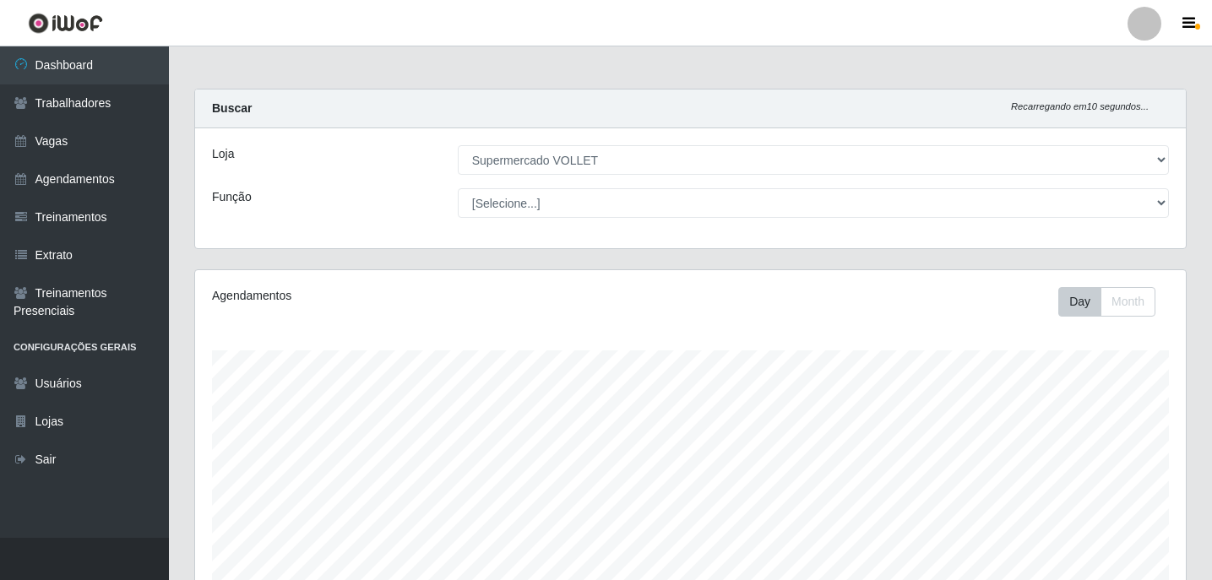
select select "72"
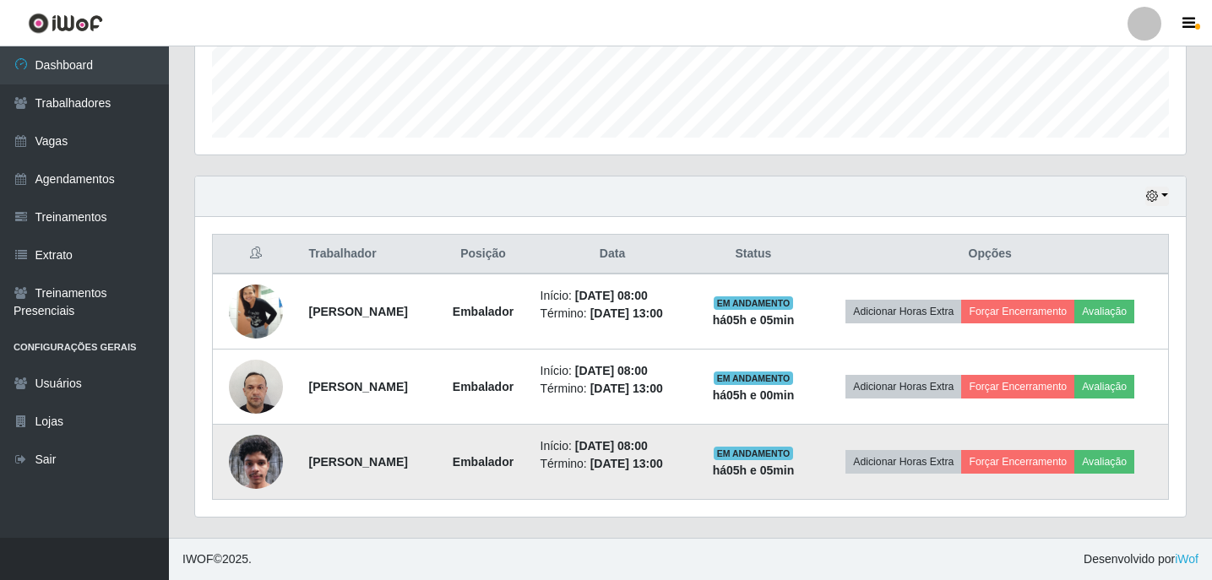
scroll to position [350, 990]
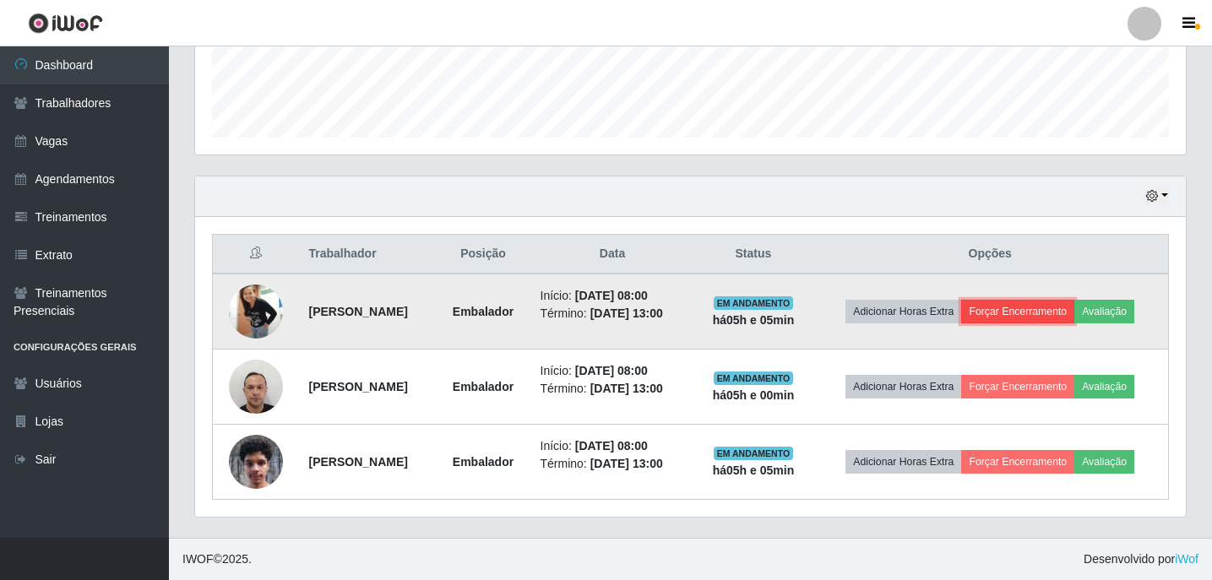
click at [1036, 312] on button "Forçar Encerramento" at bounding box center [1017, 312] width 113 height 24
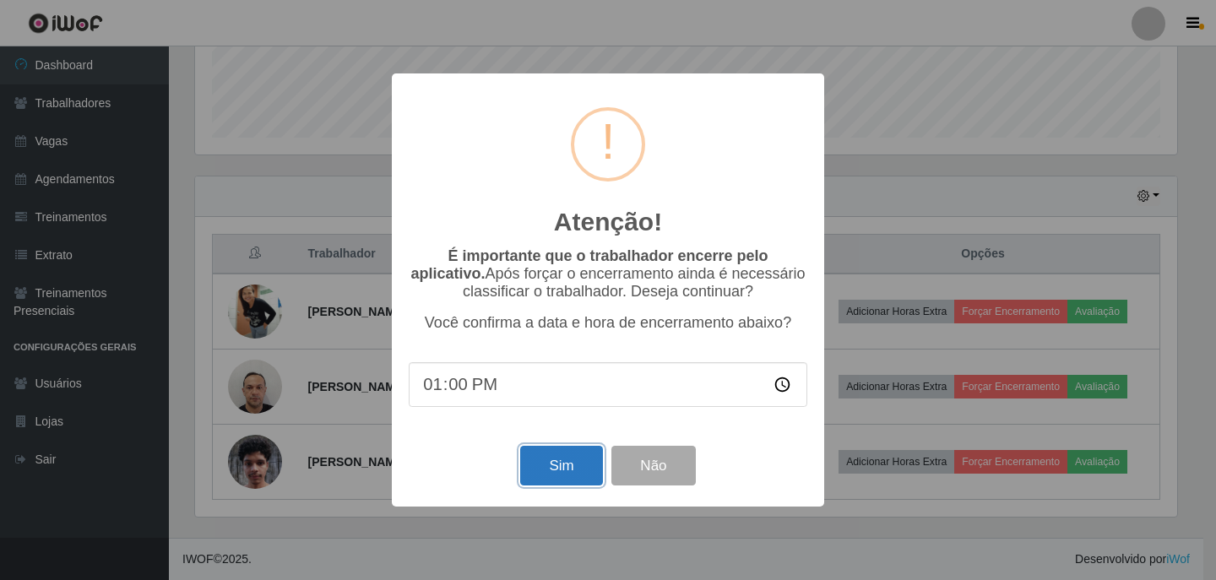
click at [566, 480] on button "Sim" at bounding box center [561, 466] width 82 height 40
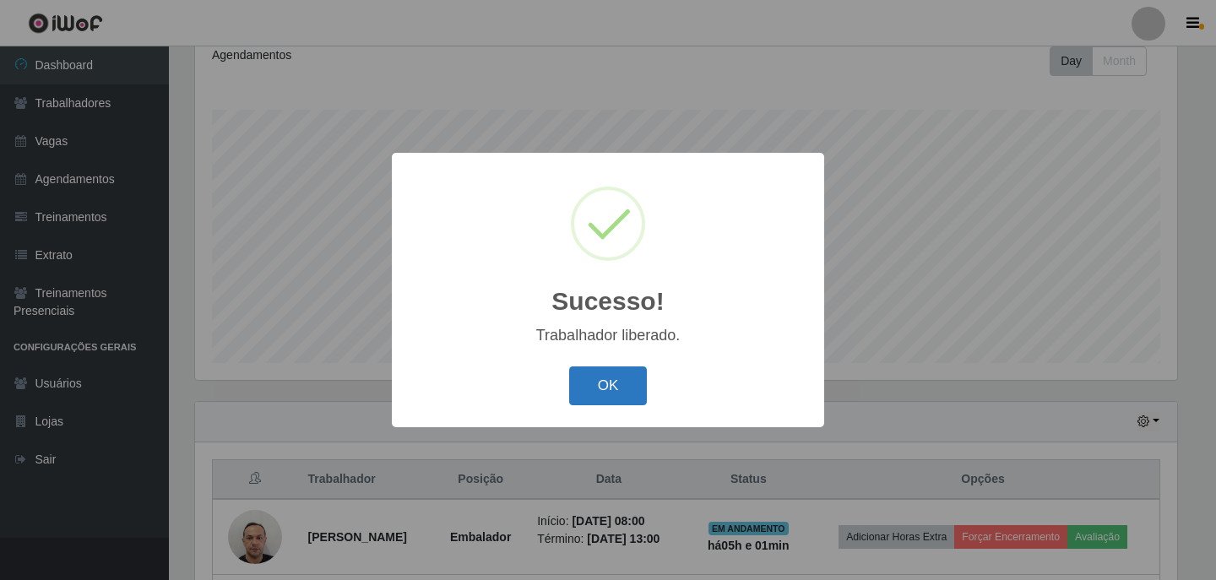
click at [603, 382] on button "OK" at bounding box center [608, 386] width 79 height 40
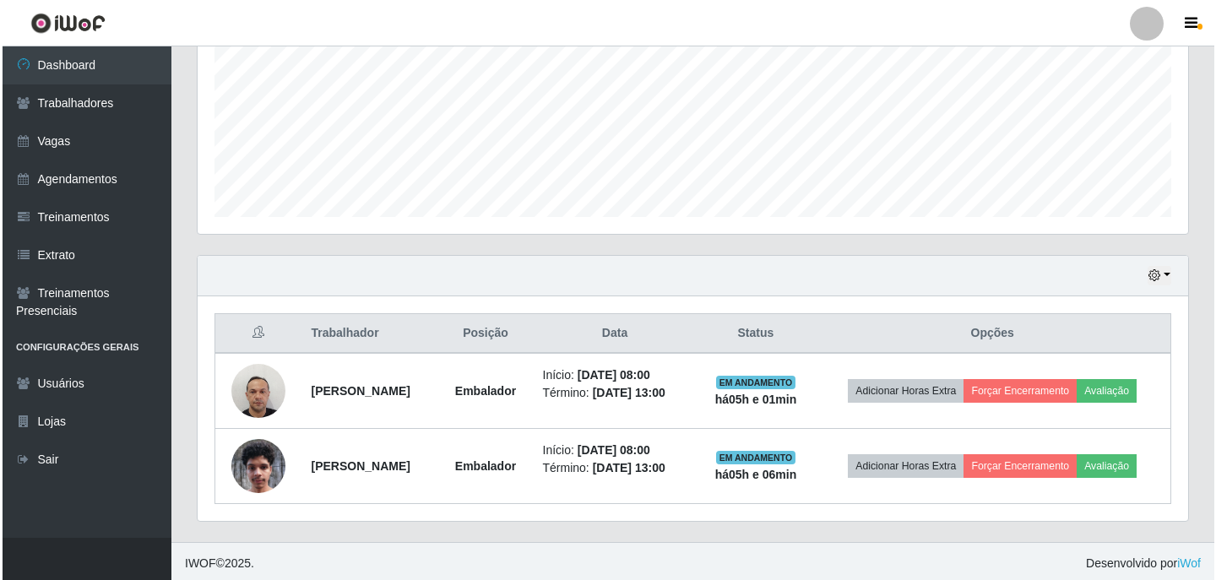
scroll to position [391, 0]
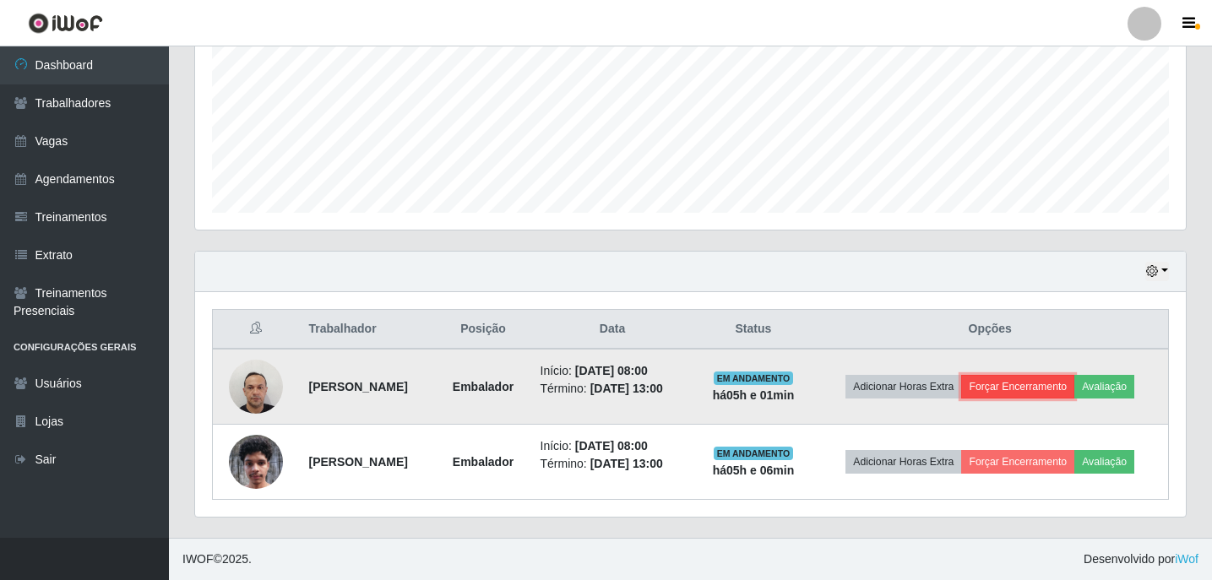
click at [1044, 382] on button "Forçar Encerramento" at bounding box center [1017, 387] width 113 height 24
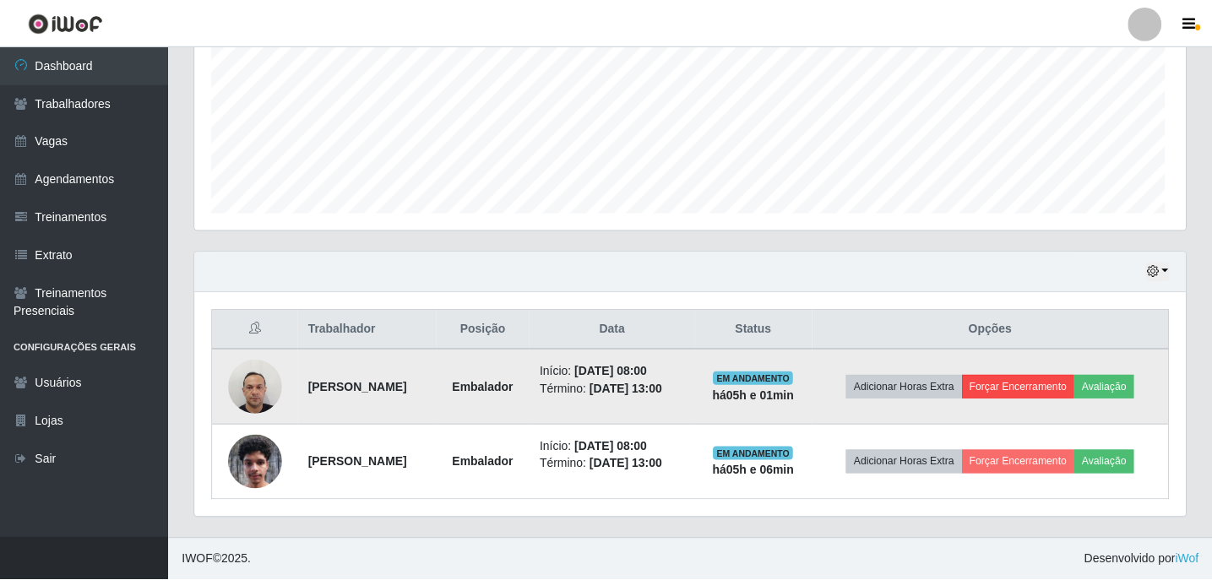
scroll to position [350, 982]
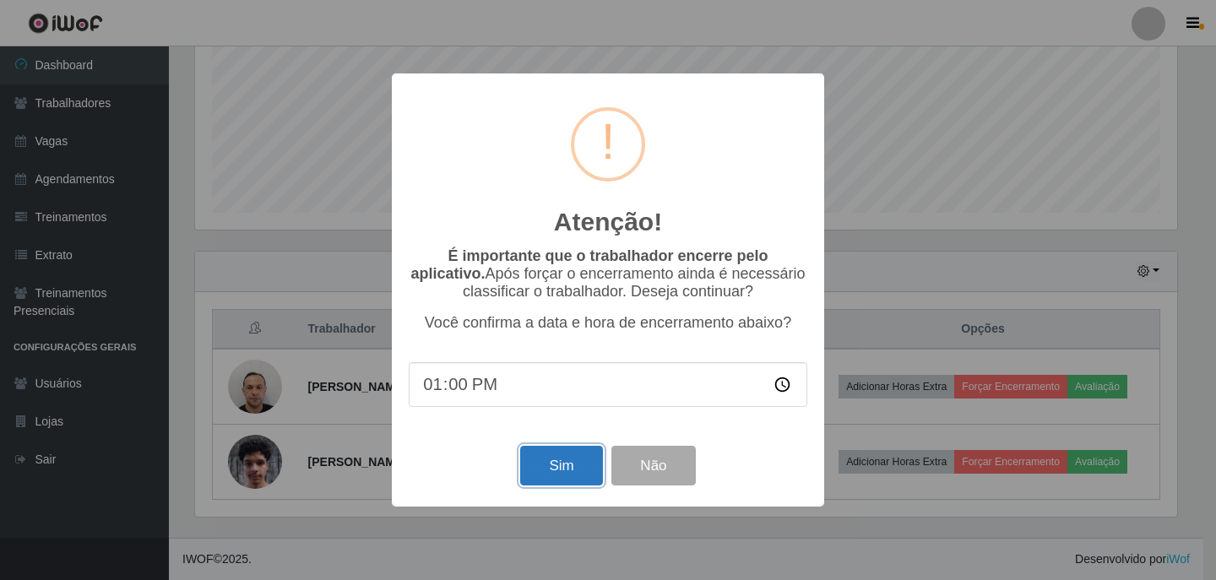
click at [570, 483] on button "Sim" at bounding box center [561, 466] width 82 height 40
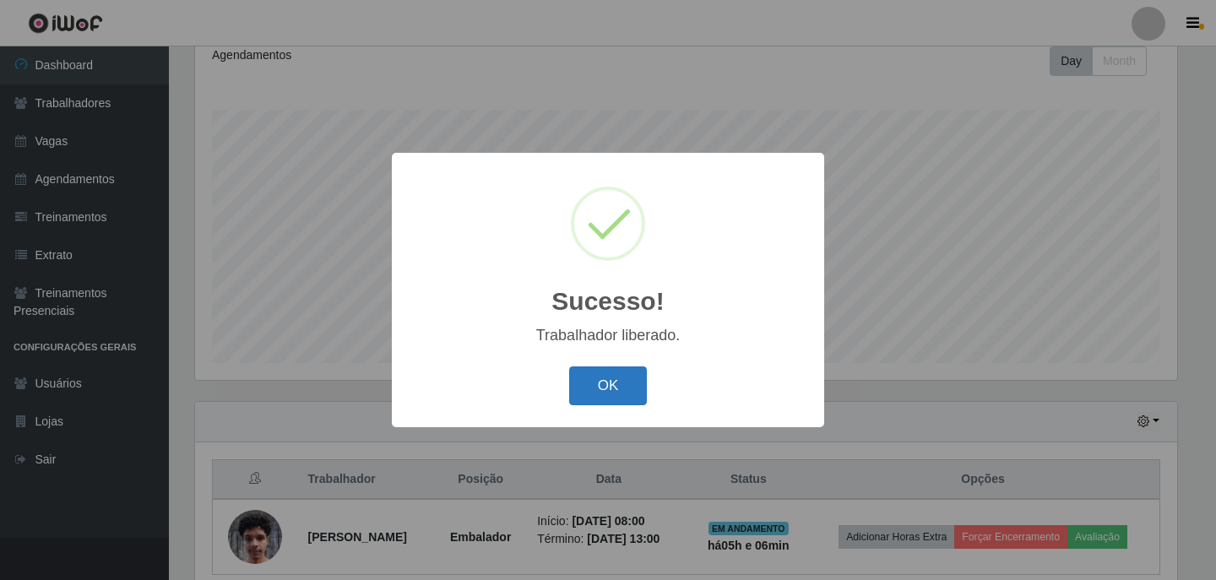
click at [631, 384] on button "OK" at bounding box center [608, 386] width 79 height 40
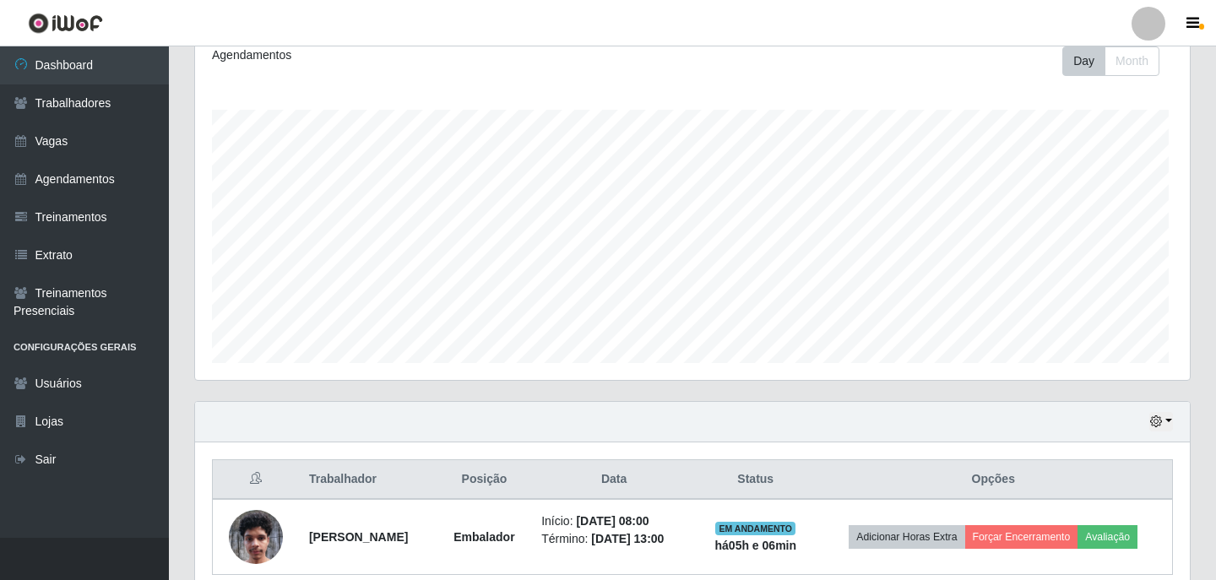
scroll to position [350, 990]
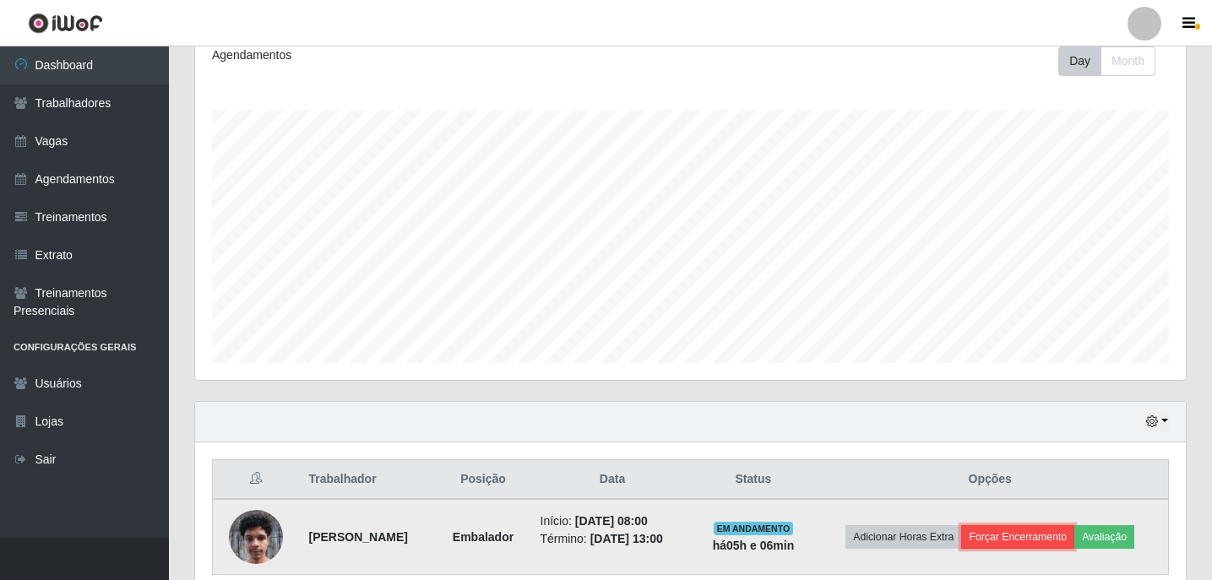
click at [1038, 534] on button "Forçar Encerramento" at bounding box center [1017, 537] width 113 height 24
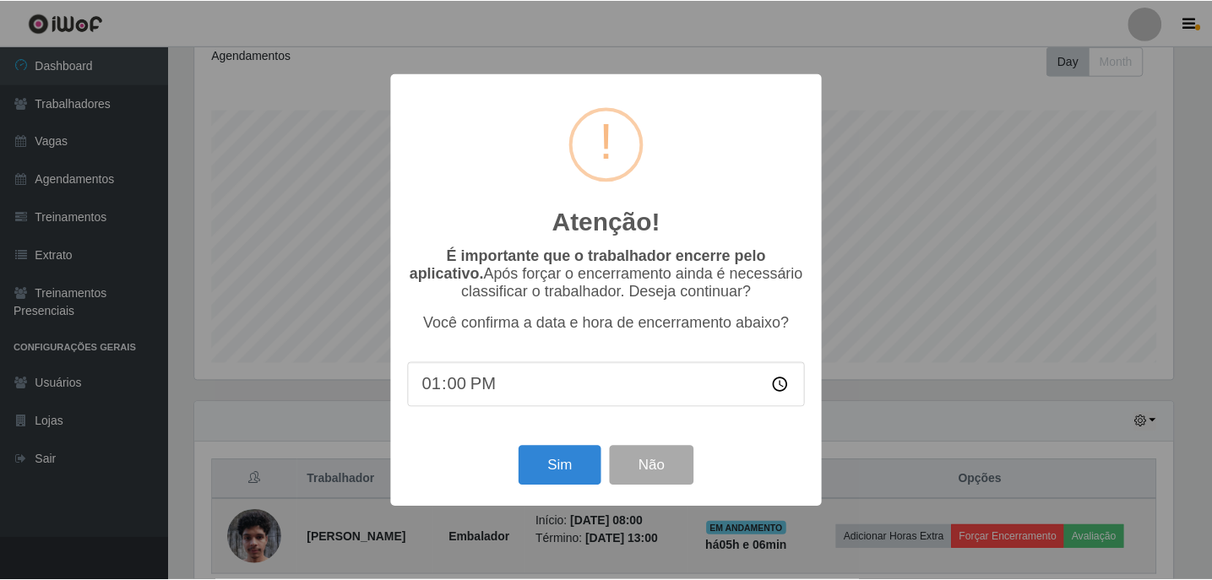
scroll to position [350, 982]
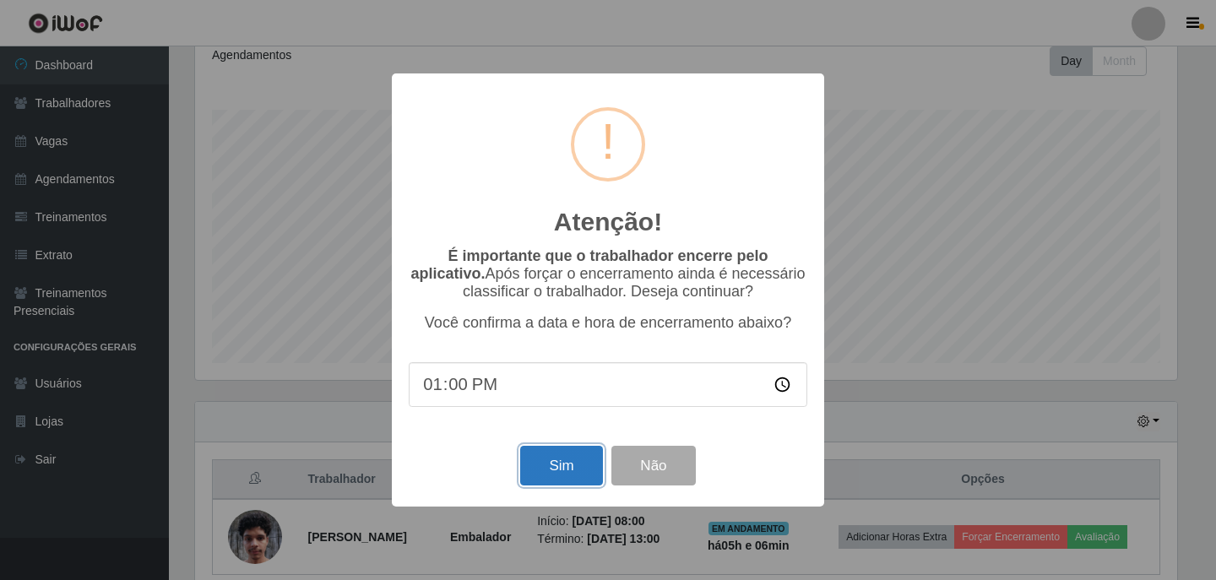
click at [574, 470] on button "Sim" at bounding box center [561, 466] width 82 height 40
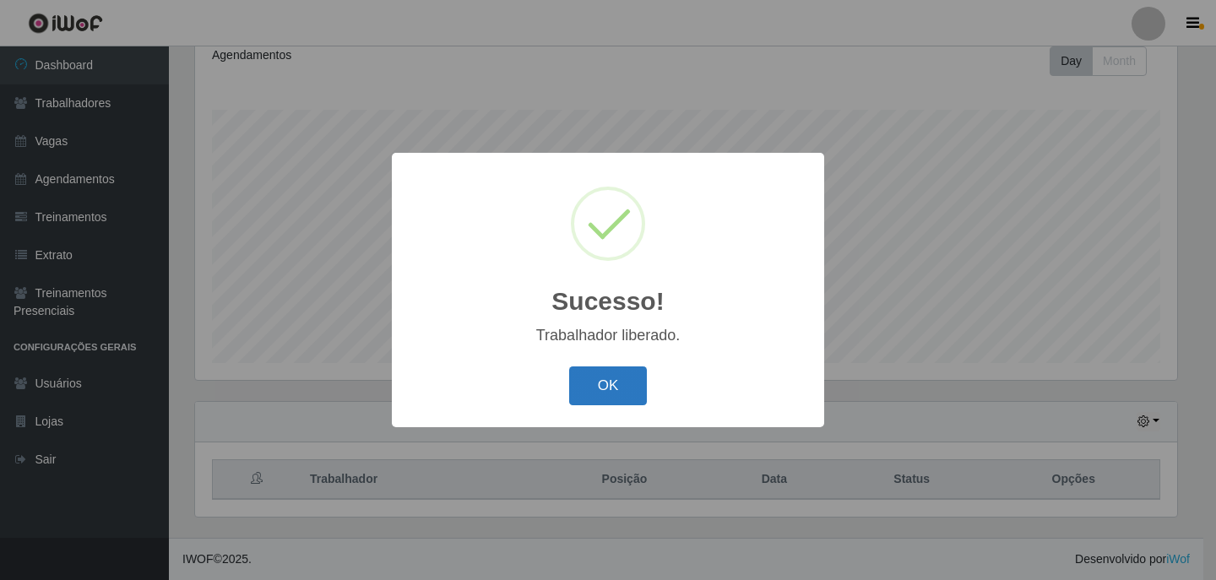
click at [632, 394] on button "OK" at bounding box center [608, 386] width 79 height 40
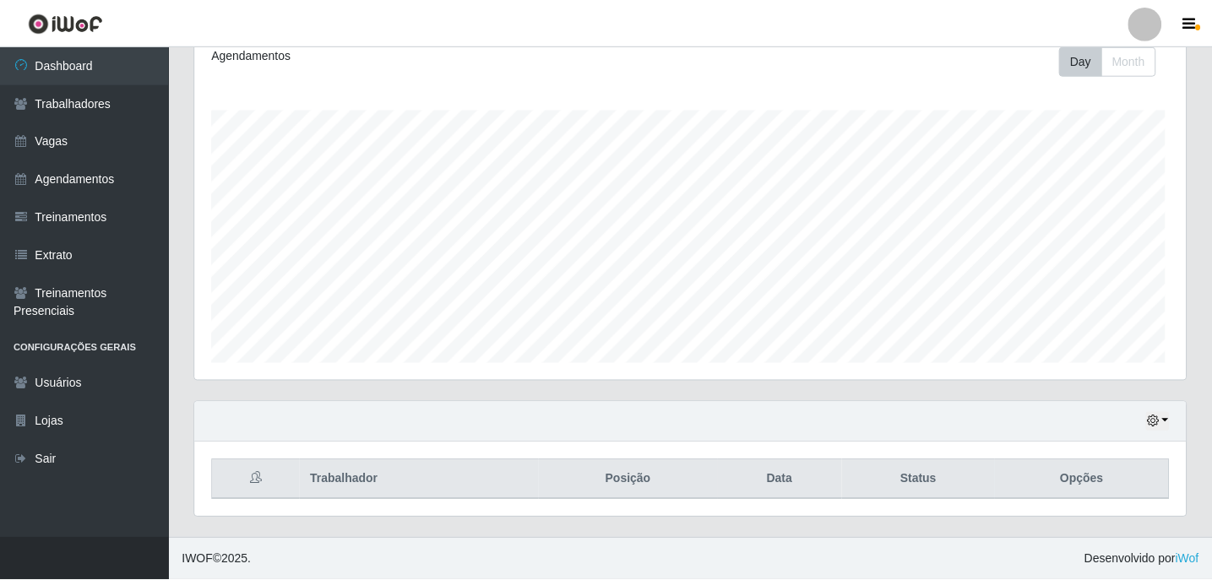
scroll to position [350, 990]
